Goal: Transaction & Acquisition: Subscribe to service/newsletter

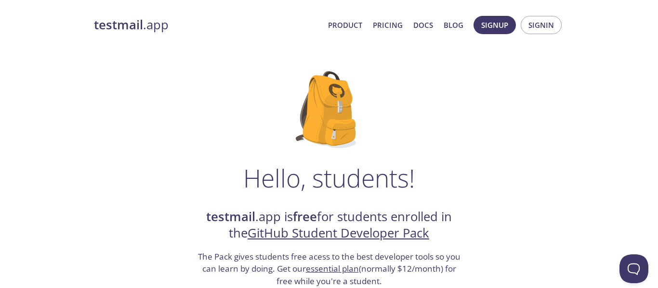
scroll to position [129, 0]
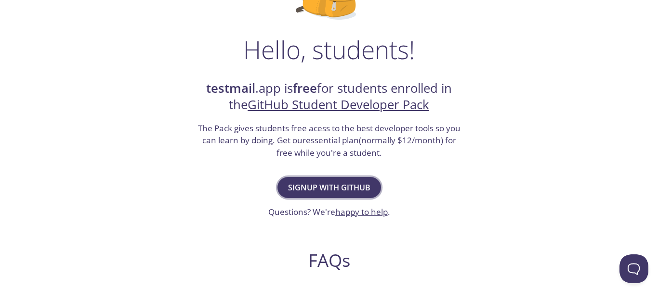
click at [313, 193] on span "Signup with GitHub" at bounding box center [329, 187] width 82 height 13
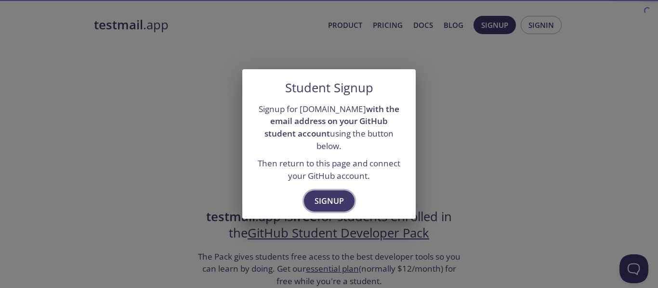
click at [325, 195] on span "Signup" at bounding box center [328, 201] width 29 height 13
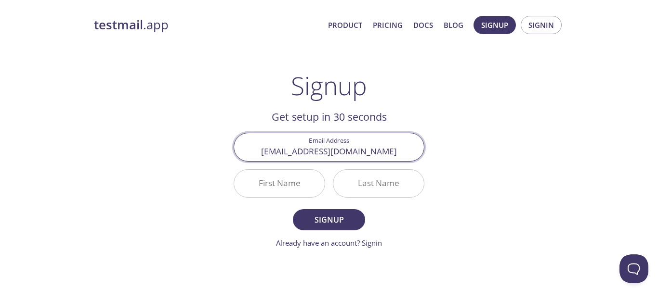
type input "[EMAIL_ADDRESS][DOMAIN_NAME]"
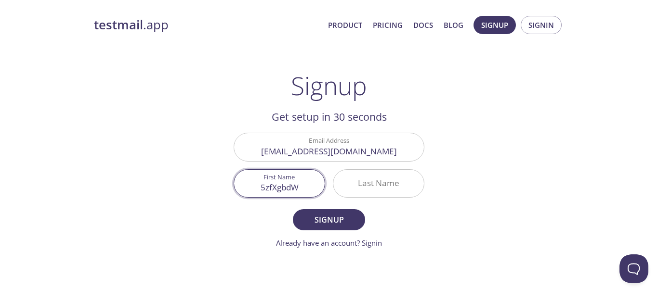
type input "5zfXgbdW"
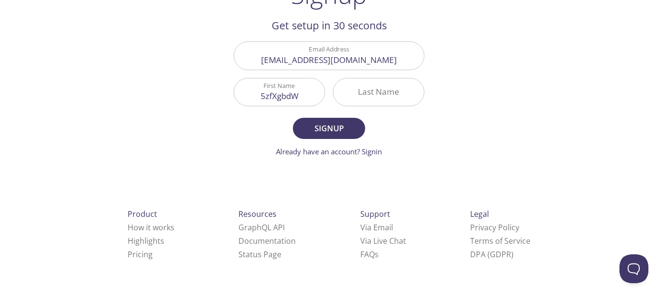
click at [266, 92] on input "5zfXgbdW" at bounding box center [279, 91] width 91 height 27
type input "[PERSON_NAME]"
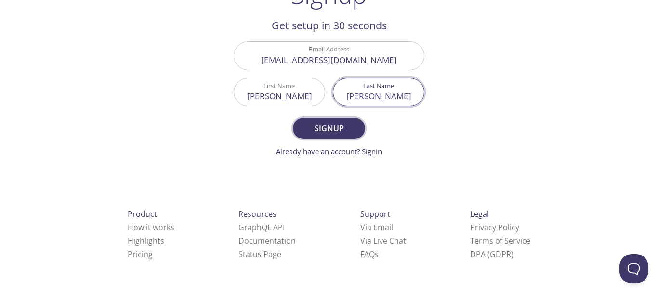
type input "[PERSON_NAME]"
click at [329, 122] on span "Signup" at bounding box center [328, 128] width 51 height 13
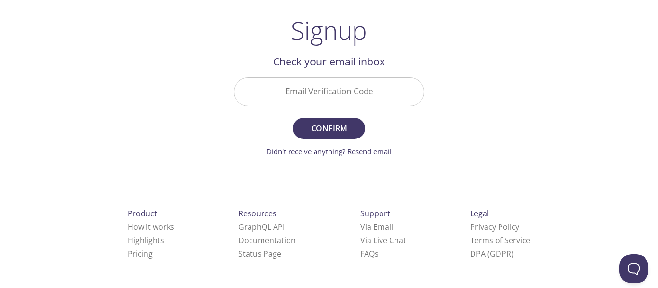
scroll to position [55, 0]
click at [302, 94] on input "Email Verification Code" at bounding box center [329, 91] width 190 height 27
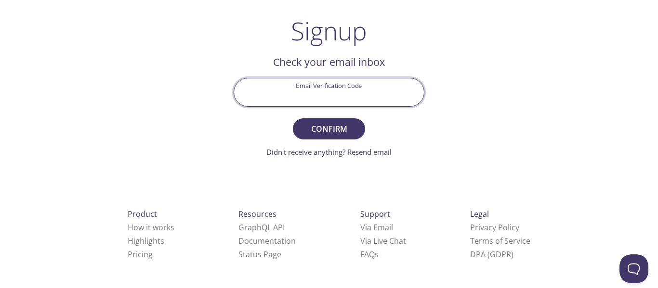
paste input "GCWKVYS"
type input "GCWKVYS"
click at [293, 118] on button "Confirm" at bounding box center [329, 128] width 72 height 21
